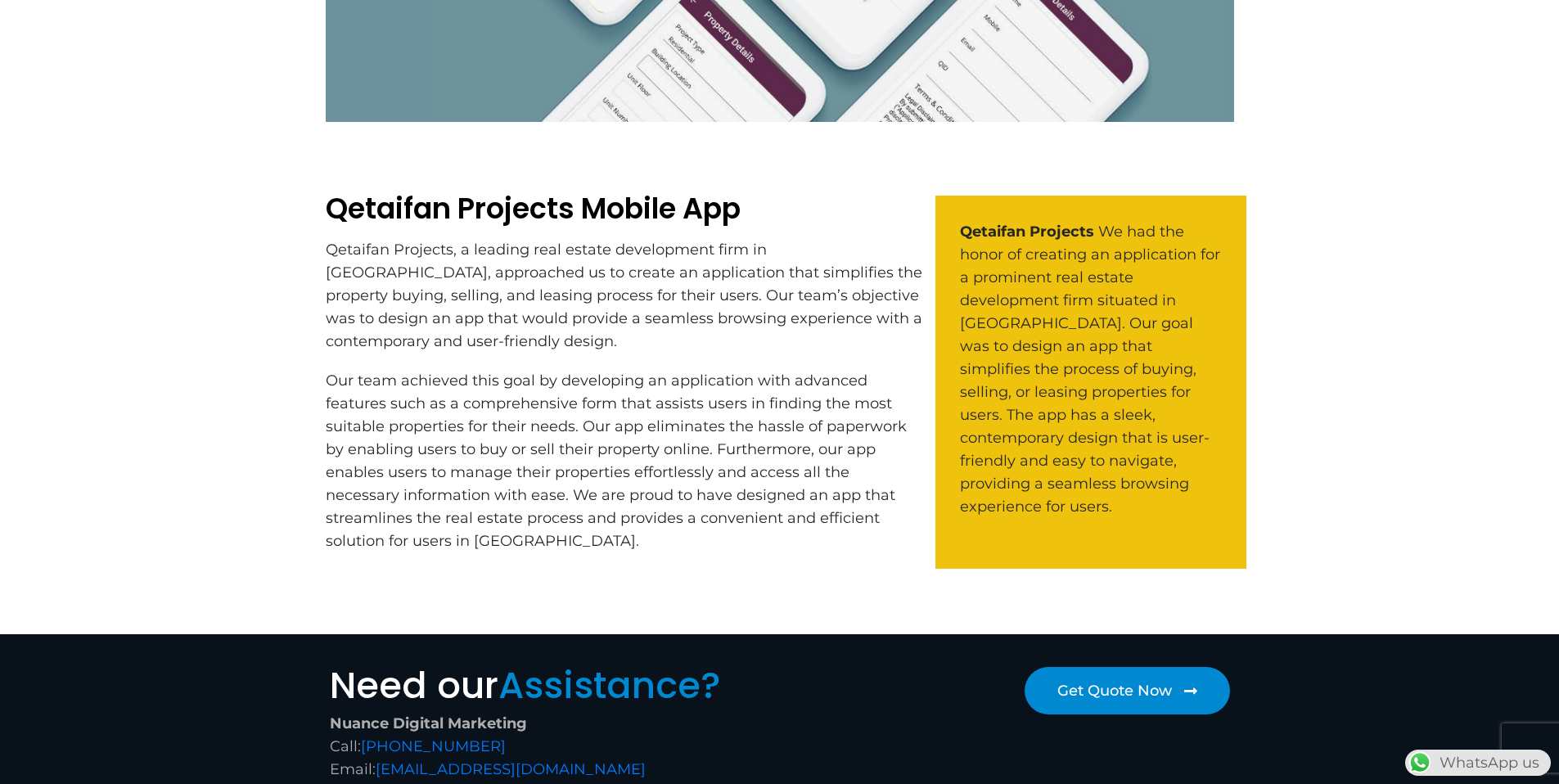
scroll to position [536, 0]
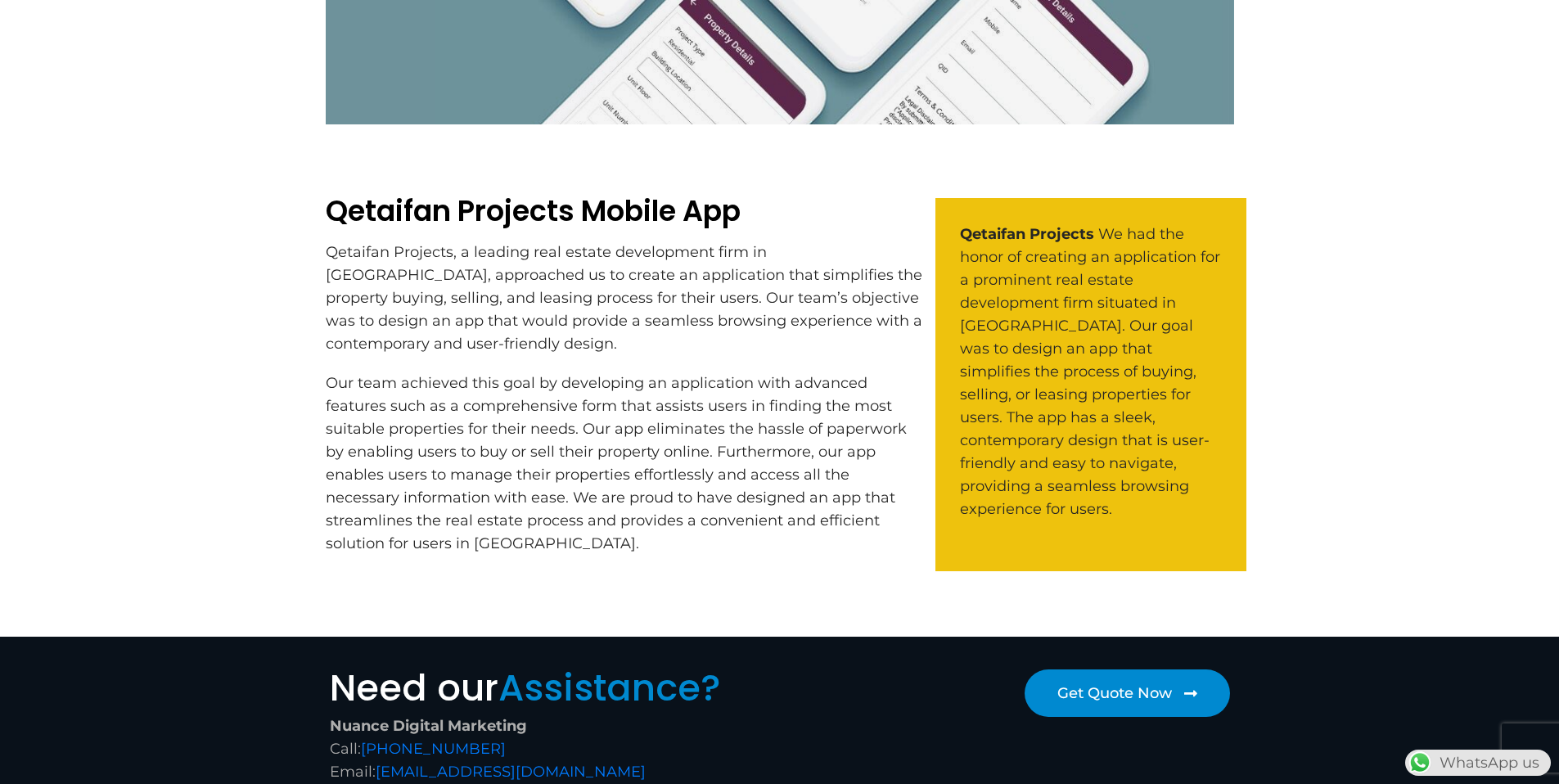
click at [1062, 413] on span "We had the honor of creating an application for a prominent real estate develop…" at bounding box center [1089, 371] width 261 height 292
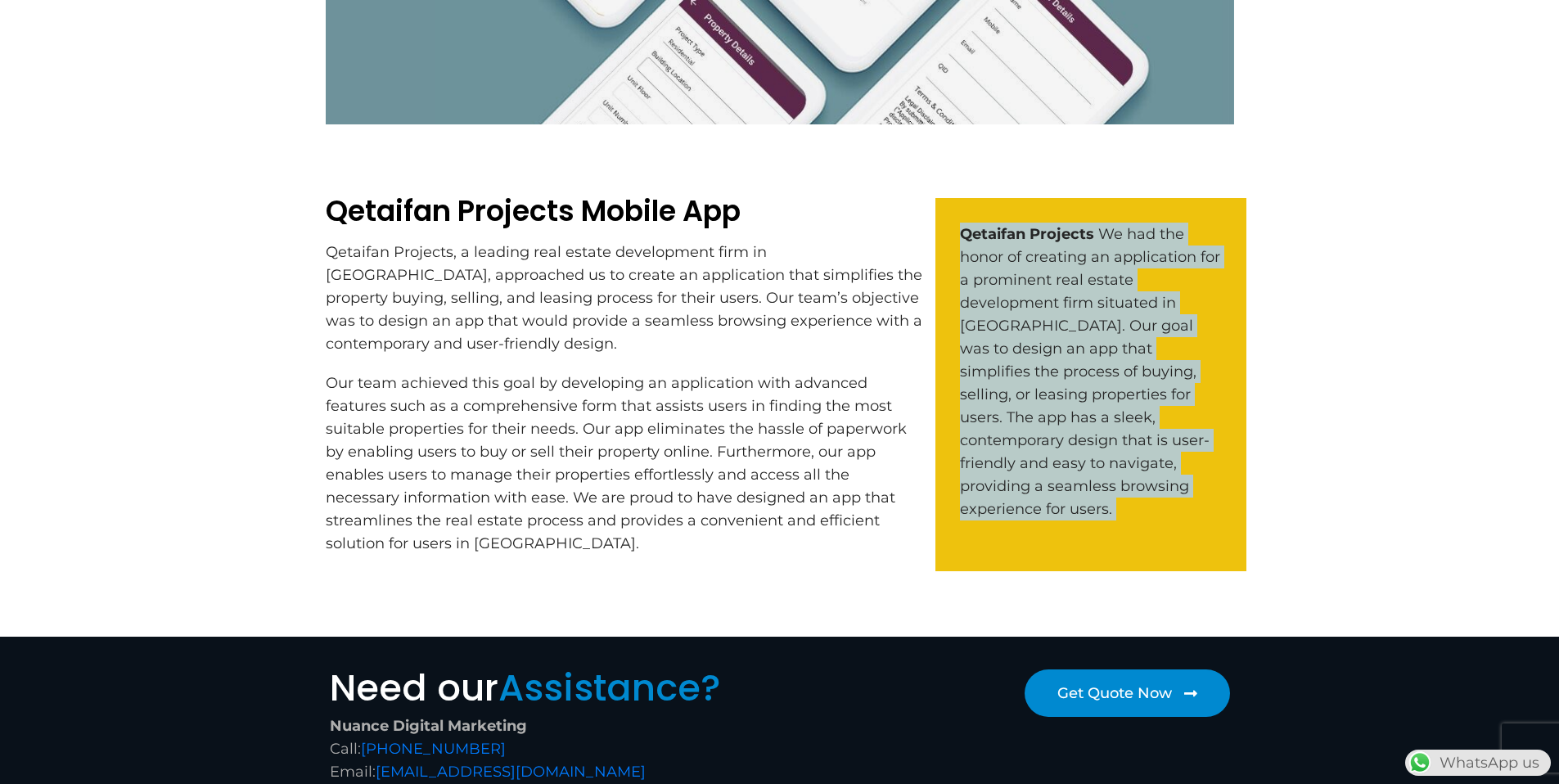
click at [1062, 413] on span "We had the honor of creating an application for a prominent real estate develop…" at bounding box center [1089, 371] width 261 height 292
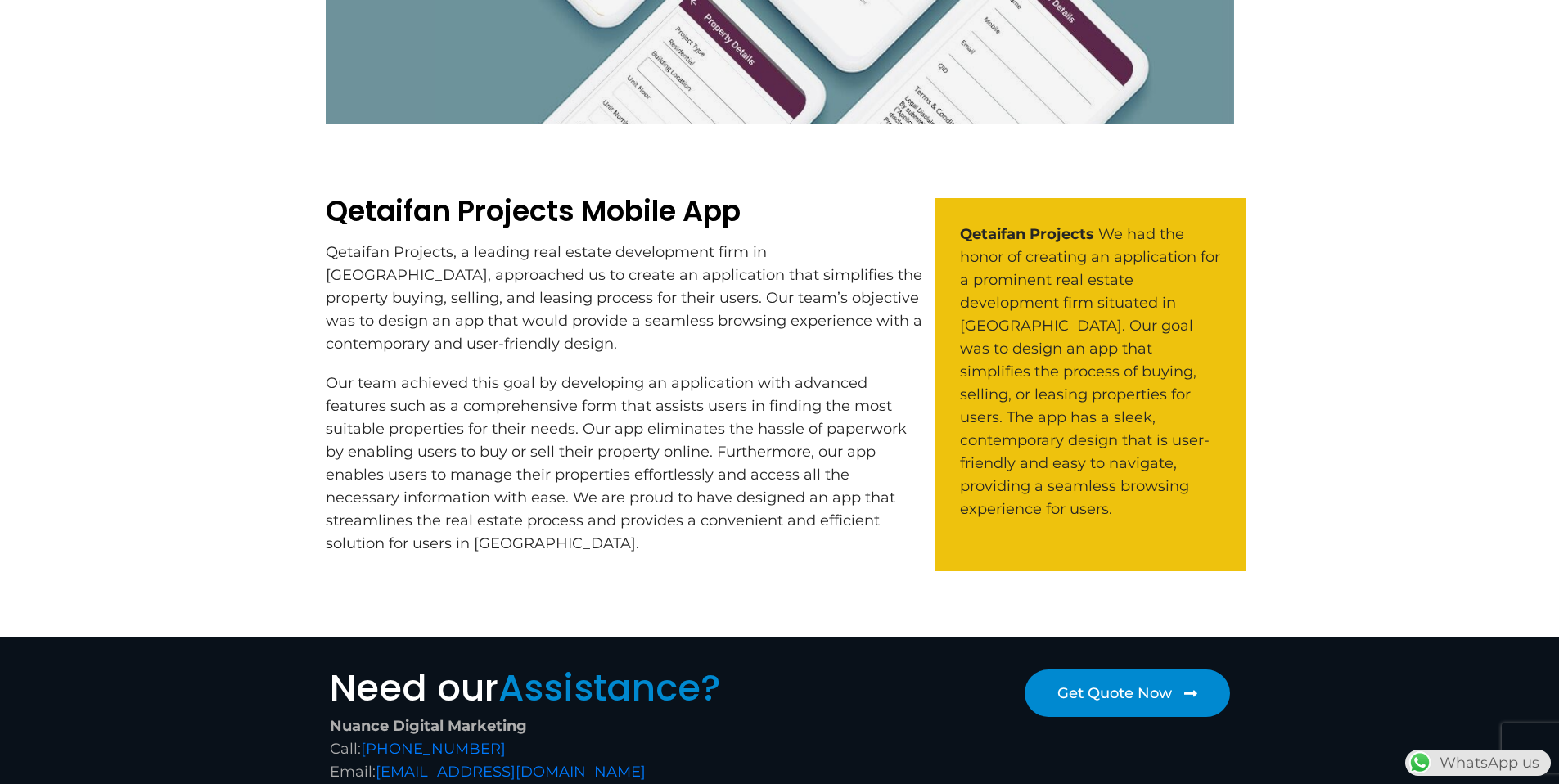
click at [566, 367] on div "Qetaifan Projects Mobile App Qetaifan Projects, a leading real estate developme…" at bounding box center [624, 374] width 598 height 361
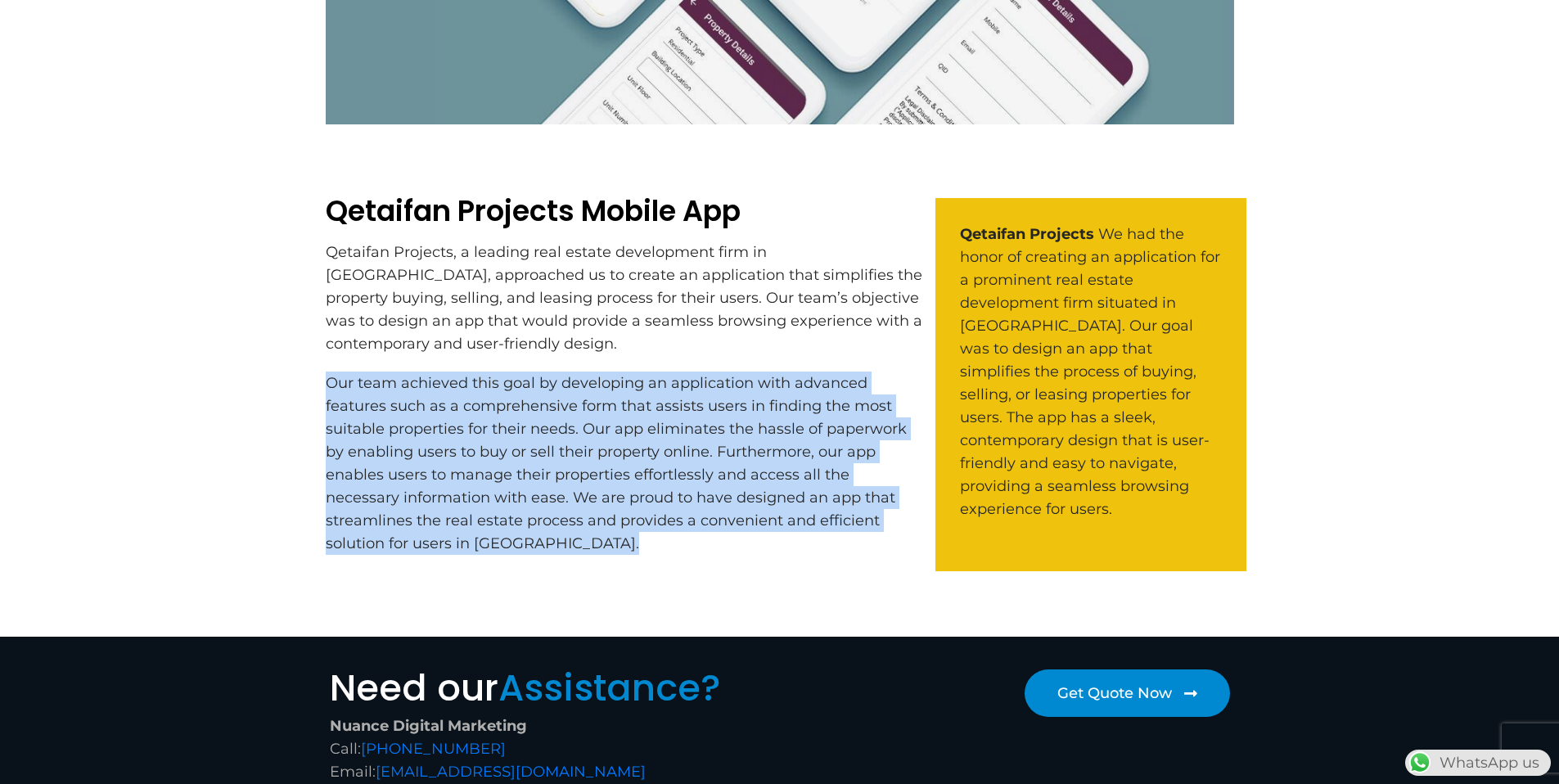
click at [566, 367] on div "Qetaifan Projects Mobile App Qetaifan Projects, a leading real estate developme…" at bounding box center [624, 374] width 598 height 361
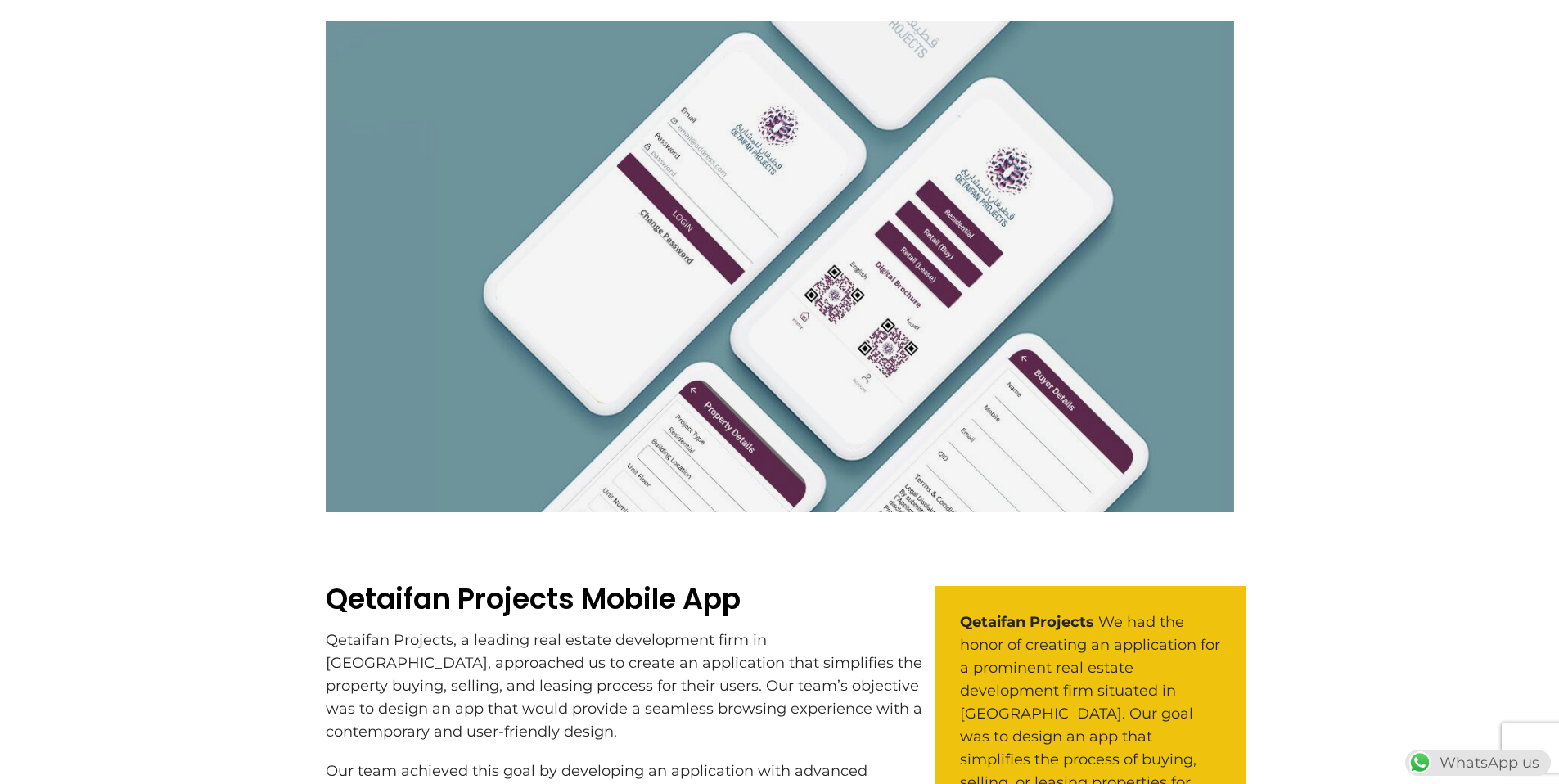
scroll to position [143, 0]
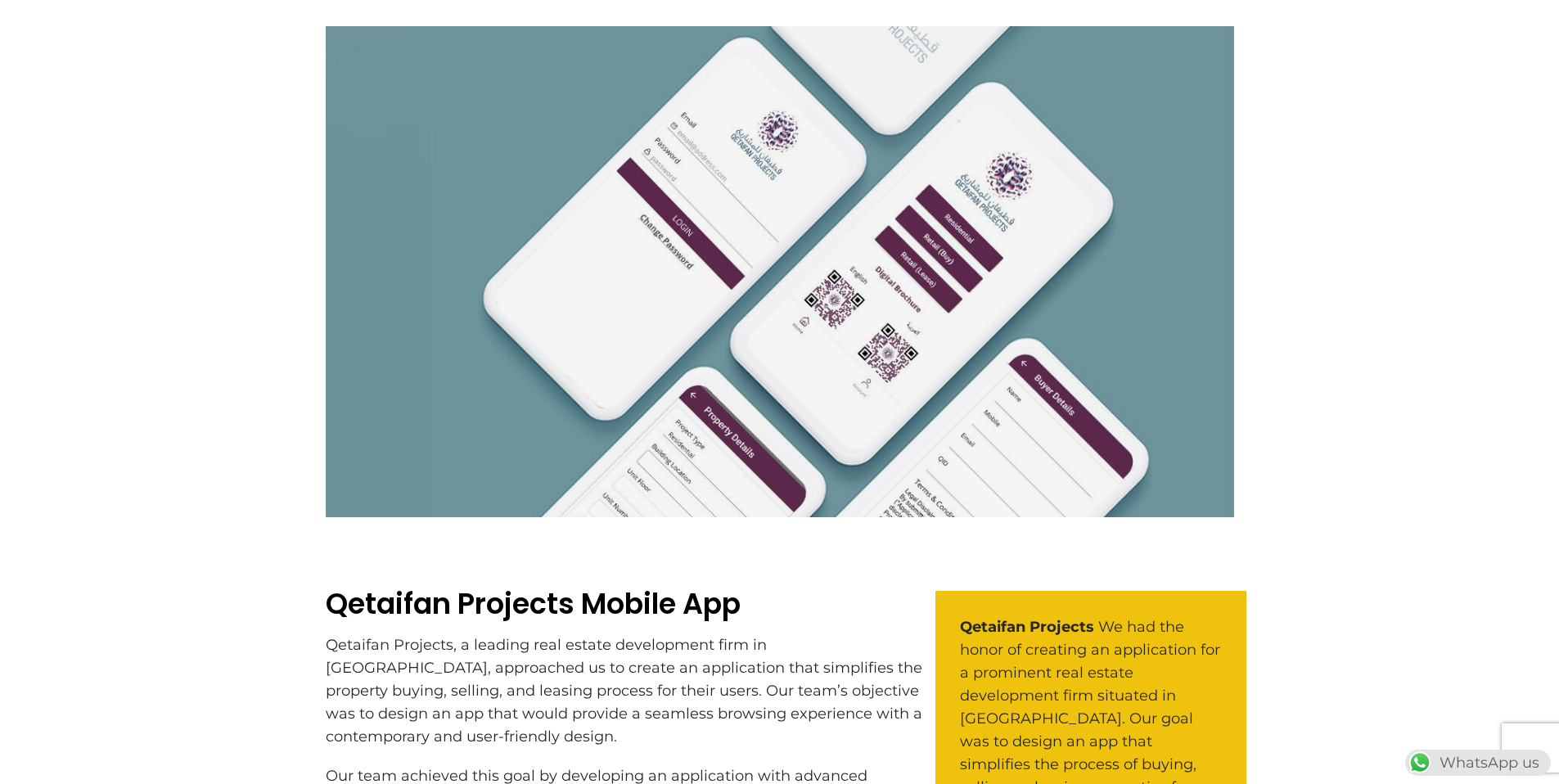
click at [566, 367] on div at bounding box center [780, 271] width 909 height 491
drag, startPoint x: 566, startPoint y: 367, endPoint x: 663, endPoint y: 283, distance: 128.3
click at [663, 283] on div at bounding box center [780, 271] width 909 height 491
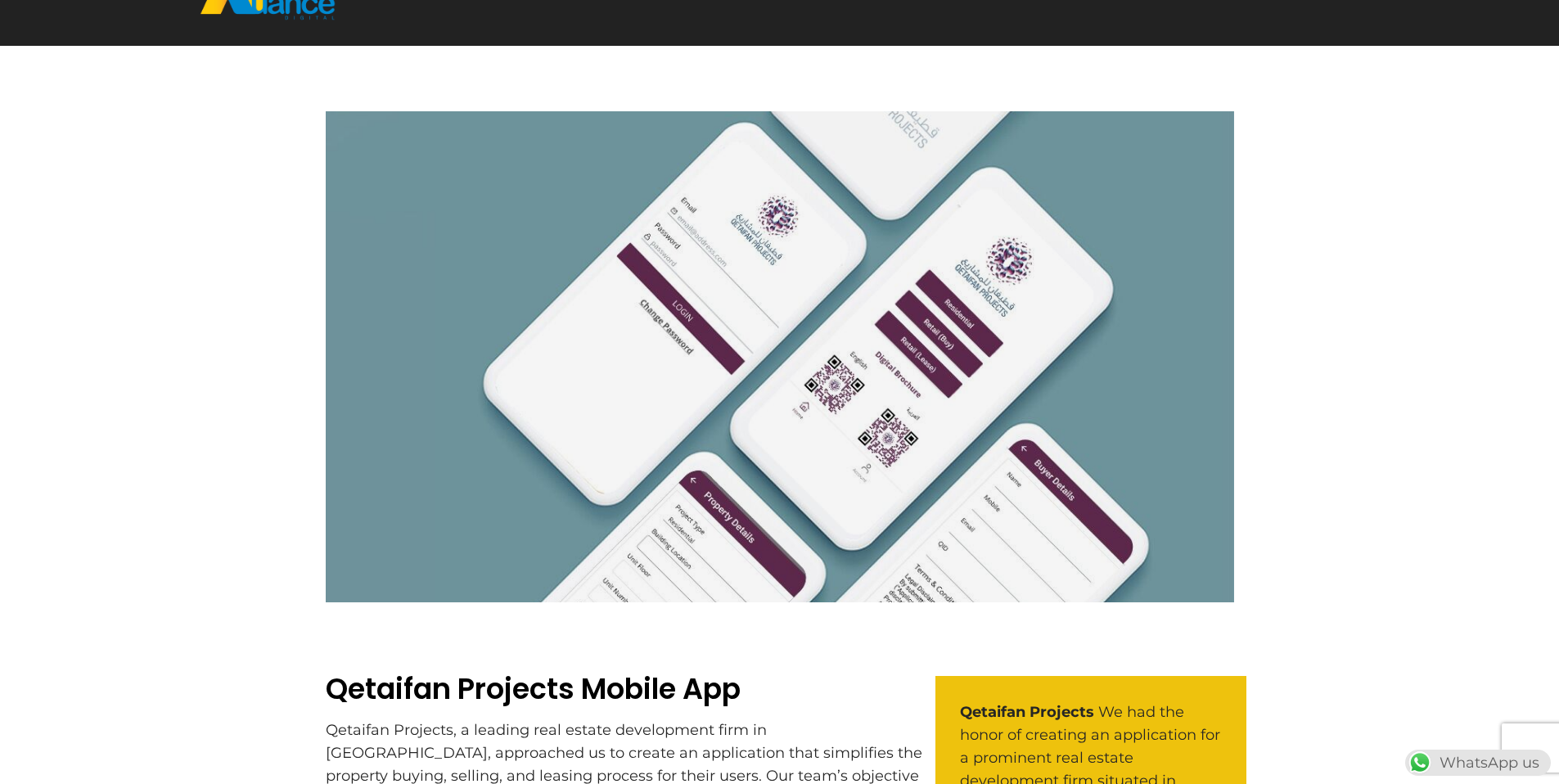
scroll to position [0, 0]
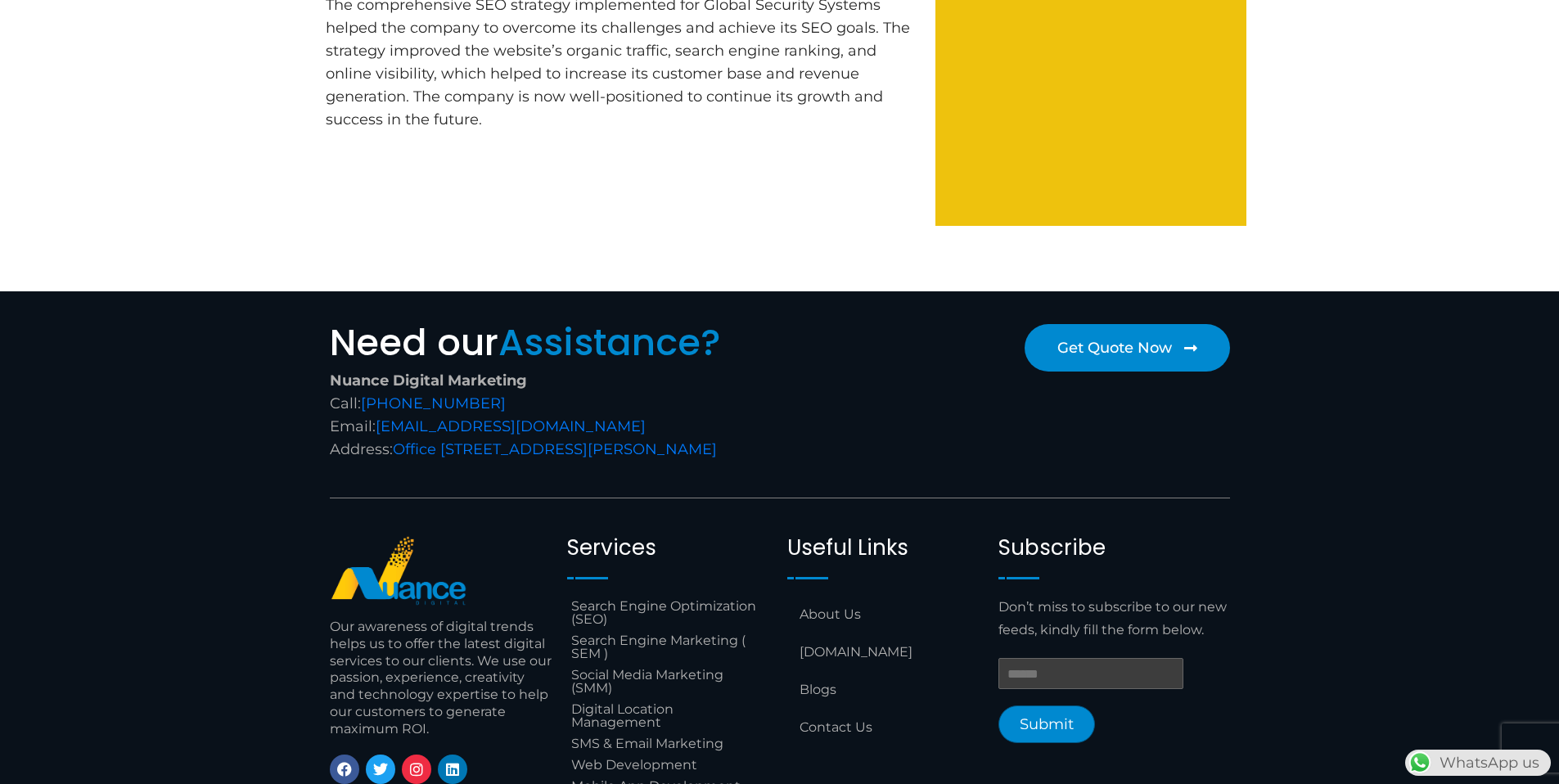
scroll to position [2160, 0]
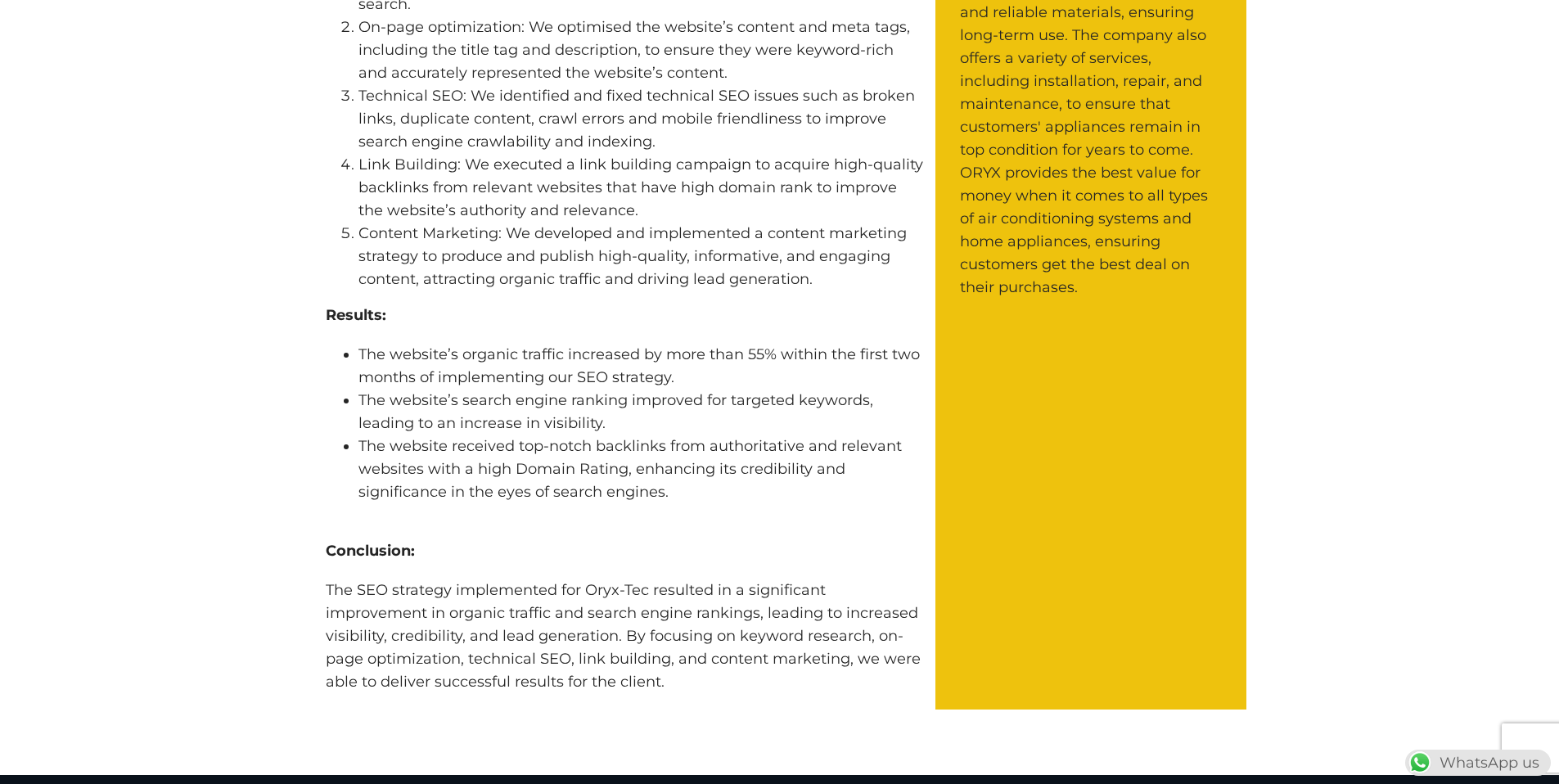
scroll to position [1089, 0]
